Goal: Task Accomplishment & Management: Complete application form

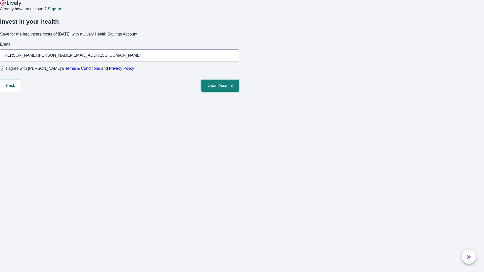
click at [239, 92] on button "Open Account" at bounding box center [220, 86] width 38 height 12
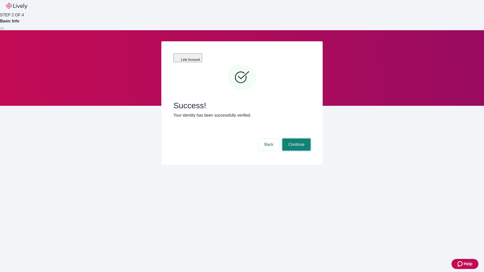
click at [295, 139] on button "Continue" at bounding box center [296, 145] width 28 height 12
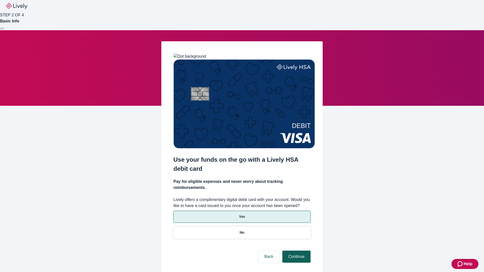
click at [242, 230] on p "No" at bounding box center [242, 232] width 5 height 5
click at [295, 251] on button "Continue" at bounding box center [296, 257] width 28 height 12
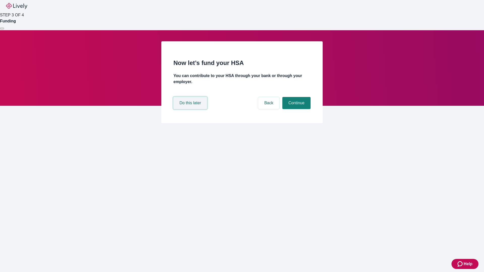
click at [191, 109] on button "Do this later" at bounding box center [190, 103] width 34 height 12
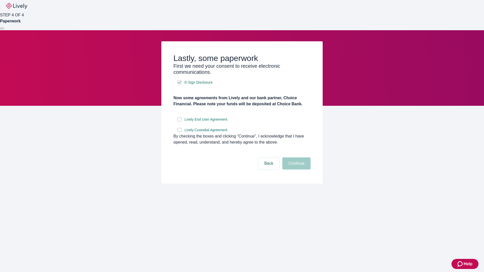
click at [179, 121] on input "Lively End User Agreement" at bounding box center [179, 119] width 4 height 4
checkbox input "true"
click at [179, 132] on input "Lively Custodial Agreement" at bounding box center [179, 130] width 4 height 4
checkbox input "true"
click at [295, 170] on button "Continue" at bounding box center [296, 163] width 28 height 12
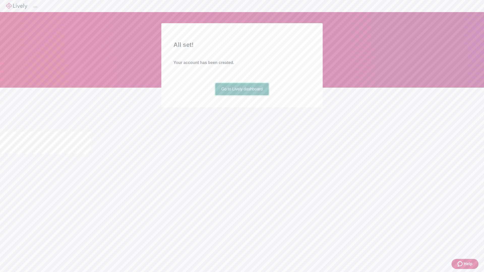
click at [242, 95] on link "Go to Lively dashboard" at bounding box center [242, 89] width 54 height 12
